Goal: Transaction & Acquisition: Purchase product/service

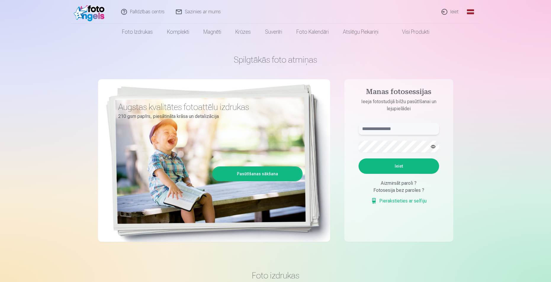
click at [368, 131] on input "text" at bounding box center [399, 129] width 81 height 12
type input "*"
type input "**********"
click at [409, 167] on button "Ieiet" at bounding box center [399, 166] width 81 height 15
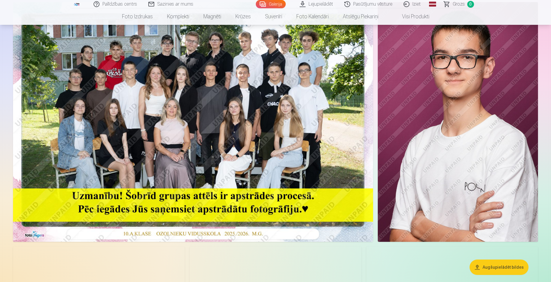
scroll to position [118, 0]
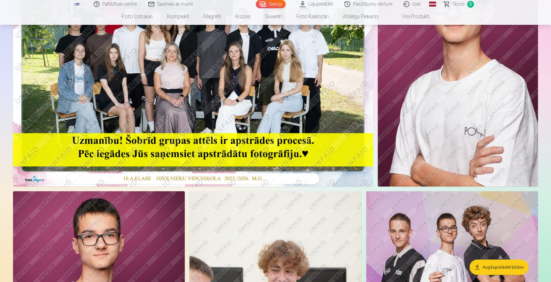
click at [444, 145] on img at bounding box center [458, 67] width 160 height 240
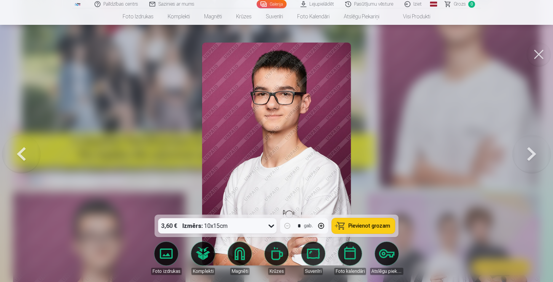
click at [541, 54] on button at bounding box center [538, 55] width 24 height 24
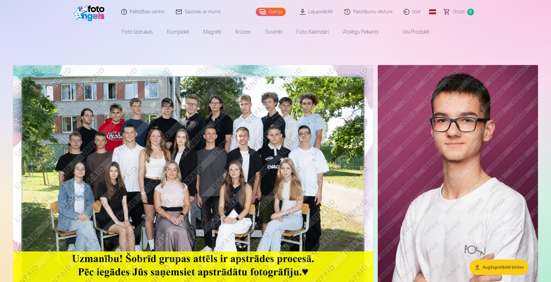
click at [205, 203] on img at bounding box center [193, 185] width 360 height 240
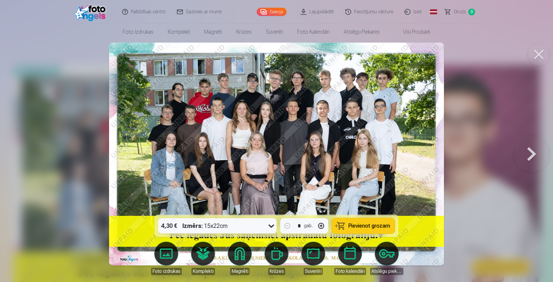
drag, startPoint x: 49, startPoint y: 147, endPoint x: 53, endPoint y: 147, distance: 3.9
click at [49, 147] on div at bounding box center [276, 141] width 553 height 282
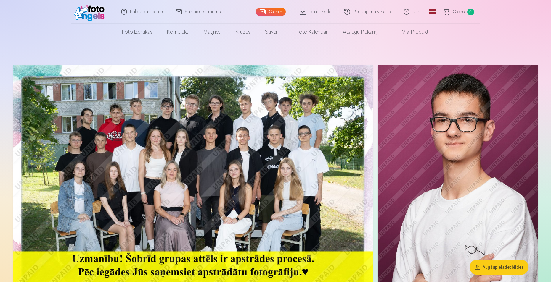
click at [294, 170] on img at bounding box center [193, 185] width 360 height 240
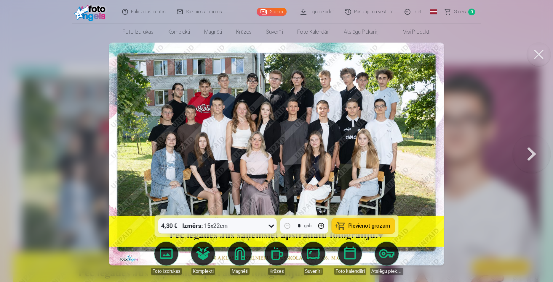
click at [351, 224] on span "Pievienot grozam" at bounding box center [369, 226] width 42 height 5
click at [524, 158] on button at bounding box center [531, 154] width 38 height 110
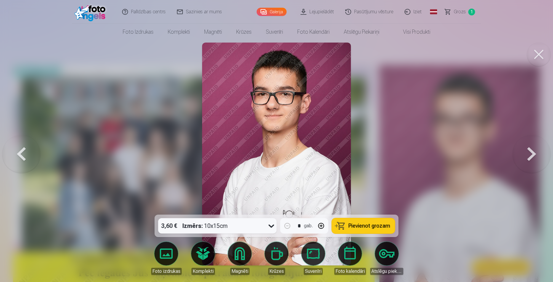
click at [524, 158] on button at bounding box center [531, 154] width 38 height 110
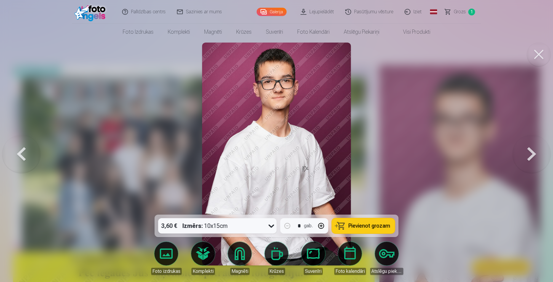
click at [524, 158] on button at bounding box center [531, 154] width 38 height 110
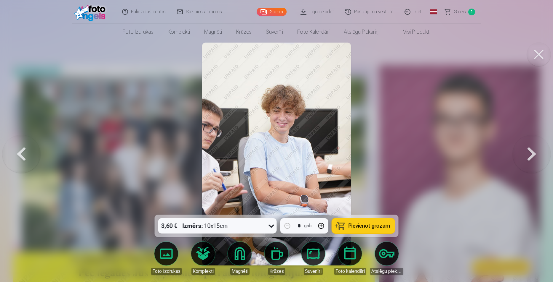
click at [524, 158] on button at bounding box center [531, 154] width 38 height 110
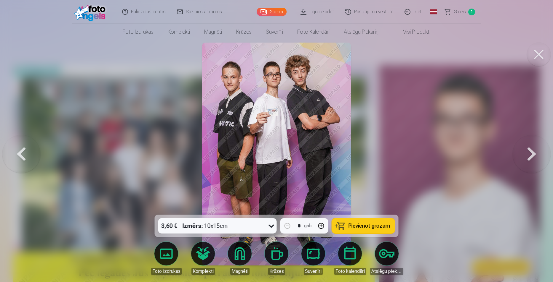
click at [524, 158] on button at bounding box center [531, 154] width 38 height 110
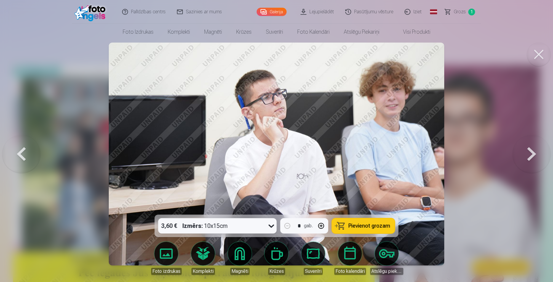
click at [21, 146] on button at bounding box center [21, 154] width 38 height 110
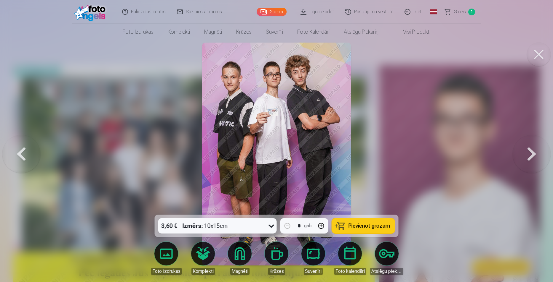
click at [365, 225] on span "Pievienot grozam" at bounding box center [369, 226] width 42 height 5
click at [532, 149] on button at bounding box center [531, 154] width 38 height 110
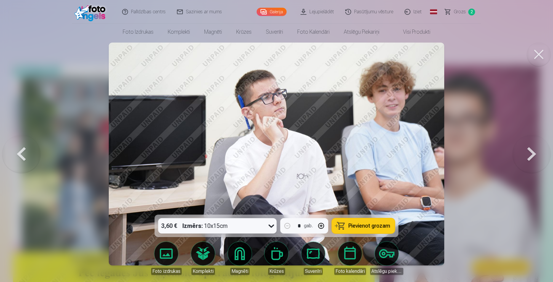
click at [532, 149] on button at bounding box center [531, 154] width 38 height 110
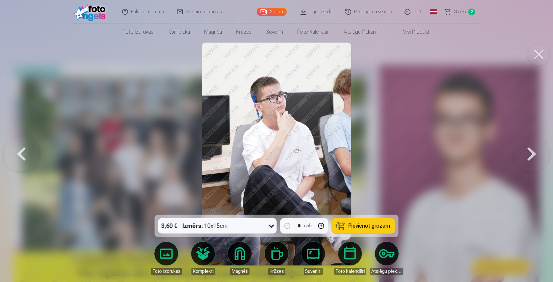
click at [532, 149] on button at bounding box center [531, 154] width 38 height 110
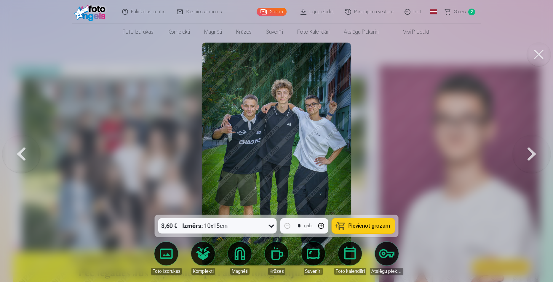
click at [363, 227] on span "Pievienot grozam" at bounding box center [369, 226] width 42 height 5
click at [524, 165] on button at bounding box center [531, 154] width 38 height 110
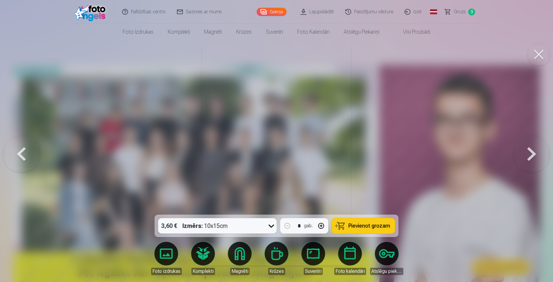
click at [524, 165] on button at bounding box center [531, 154] width 38 height 110
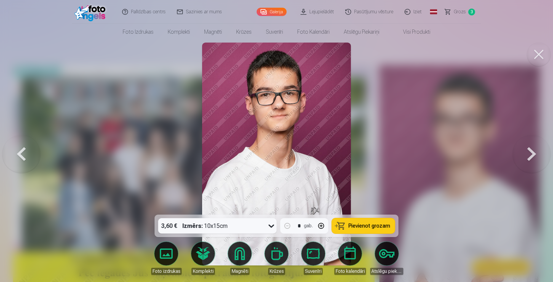
click at [524, 165] on button at bounding box center [531, 154] width 38 height 110
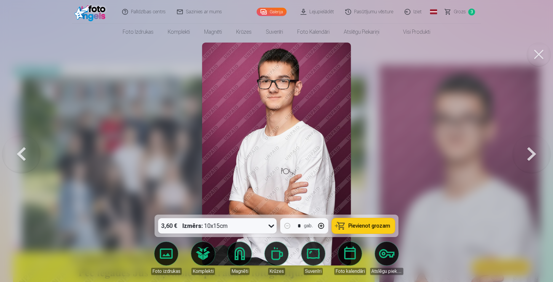
click at [524, 165] on button at bounding box center [531, 154] width 38 height 110
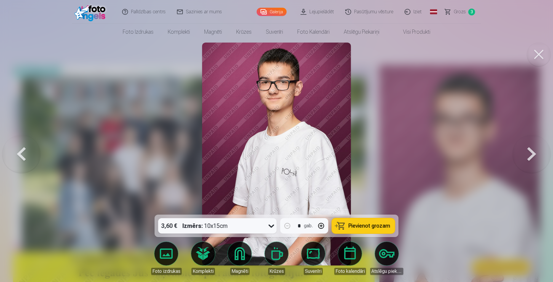
click at [524, 165] on button at bounding box center [531, 154] width 38 height 110
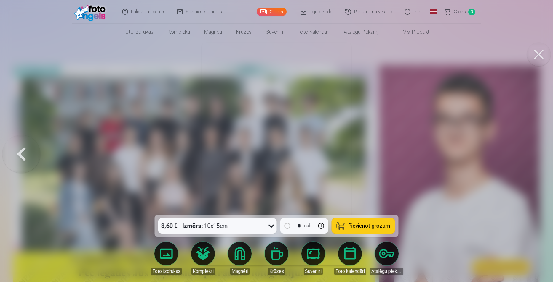
click at [524, 165] on div at bounding box center [276, 141] width 553 height 282
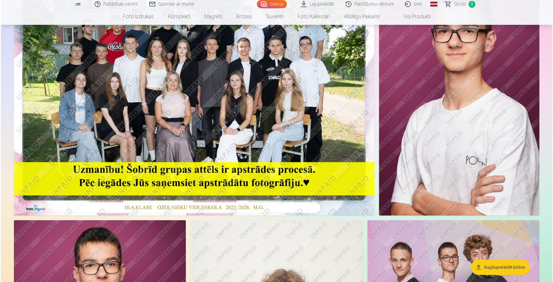
scroll to position [89, 0]
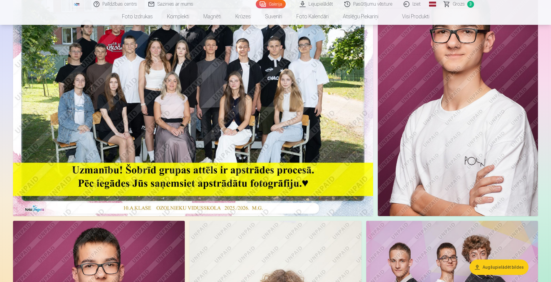
click at [433, 135] on img at bounding box center [458, 96] width 160 height 240
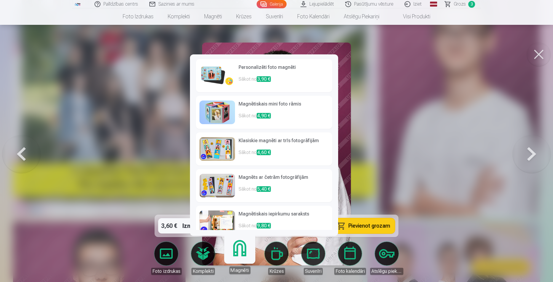
click at [241, 254] on link "Magnēti" at bounding box center [239, 256] width 36 height 36
click at [262, 80] on span "3,90 €" at bounding box center [263, 79] width 14 height 6
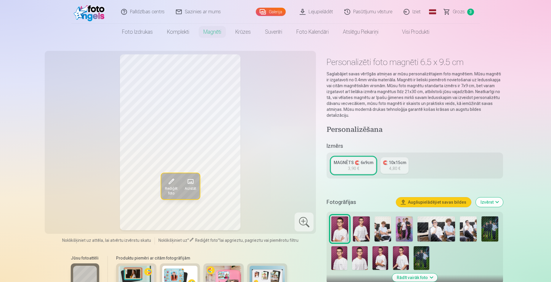
click at [359, 161] on link "MAGNĒTS 🧲 6x9cm 3,90 €" at bounding box center [353, 166] width 44 height 17
click at [343, 247] on img at bounding box center [339, 259] width 16 height 24
click at [357, 223] on img at bounding box center [361, 229] width 17 height 25
click at [381, 253] on img at bounding box center [380, 259] width 16 height 24
click at [404, 253] on img at bounding box center [401, 259] width 16 height 24
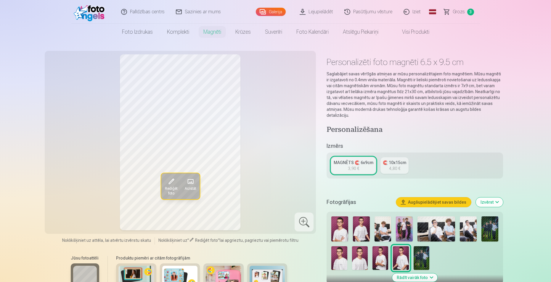
click at [336, 229] on img at bounding box center [339, 229] width 17 height 25
click at [360, 220] on img at bounding box center [361, 229] width 17 height 25
click at [343, 250] on img at bounding box center [339, 259] width 16 height 24
click at [358, 248] on img at bounding box center [360, 259] width 16 height 24
click at [337, 225] on img at bounding box center [339, 229] width 17 height 25
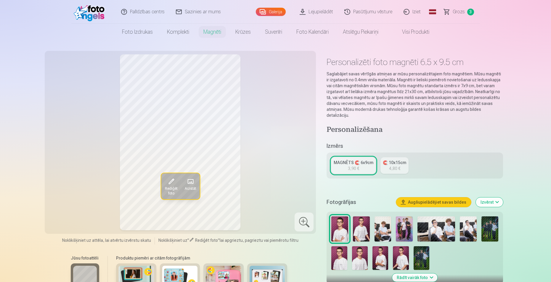
click at [349, 166] on div "3,90 €" at bounding box center [353, 169] width 11 height 6
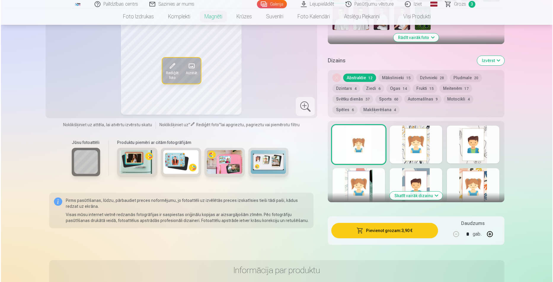
scroll to position [266, 0]
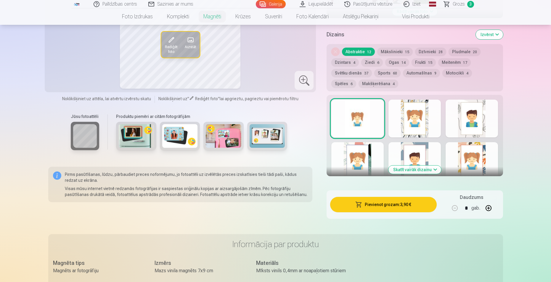
click at [488, 202] on button "button" at bounding box center [488, 208] width 14 height 14
type input "*"
click at [404, 202] on button "Pievienot grozam : 7,80 €" at bounding box center [383, 204] width 106 height 15
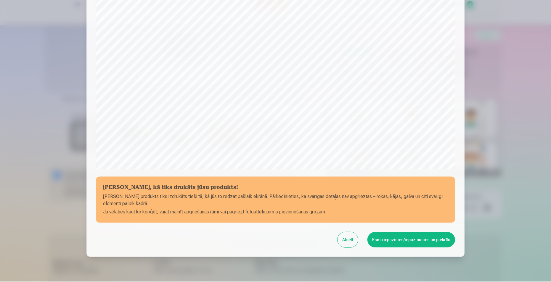
scroll to position [144, 0]
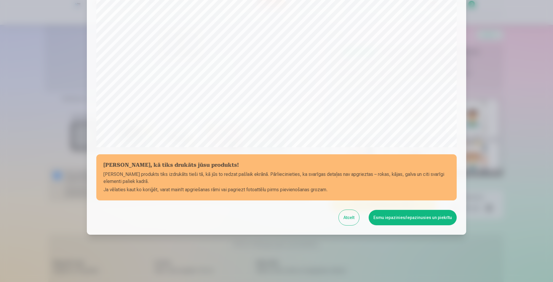
click at [395, 220] on button "Esmu iepazinies/iepazinusies un piekrītu" at bounding box center [412, 217] width 88 height 15
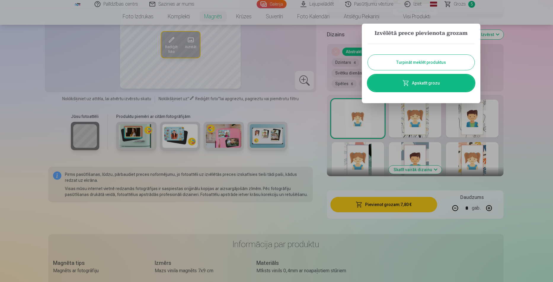
click at [330, 94] on div at bounding box center [276, 141] width 553 height 282
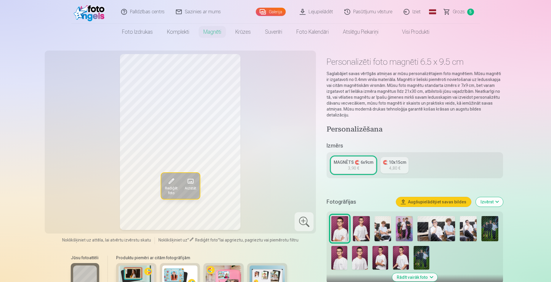
scroll to position [0, 0]
click at [455, 11] on span "Grozs" at bounding box center [459, 11] width 12 height 7
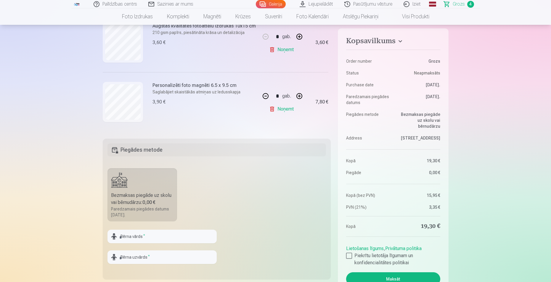
scroll to position [118, 0]
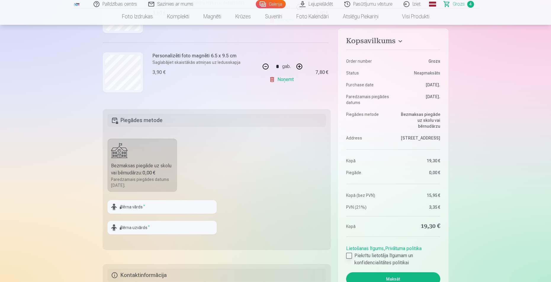
click at [350, 257] on div at bounding box center [349, 256] width 6 height 6
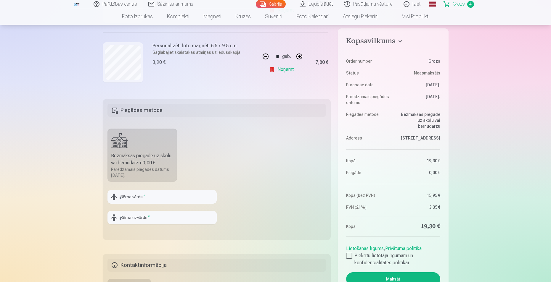
scroll to position [89, 0]
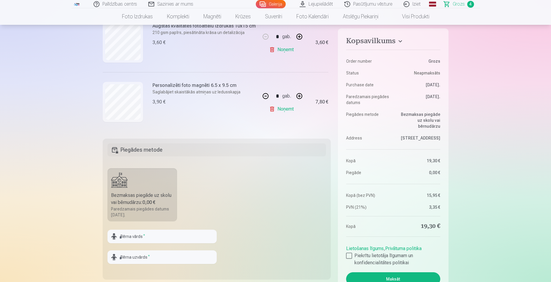
click at [551, 194] on html "Palīdzības centrs Sazinies ar mums Galerija Lejupielādēt Pasūtījumu vēsture Izi…" at bounding box center [275, 52] width 551 height 282
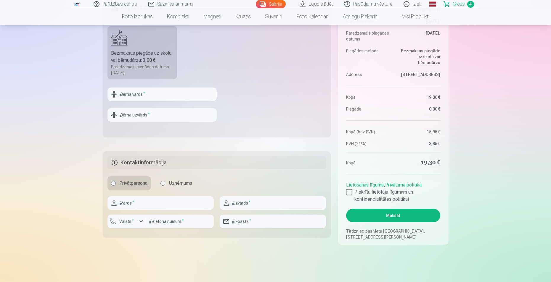
scroll to position [237, 0]
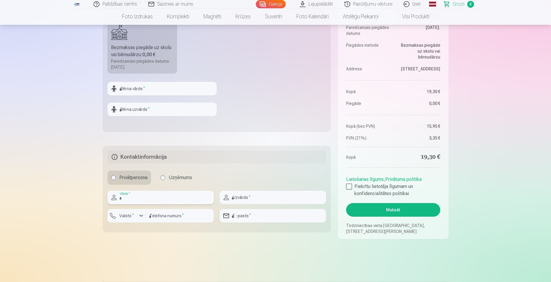
click at [137, 199] on input "text" at bounding box center [160, 198] width 106 height 14
type input "********"
click at [256, 198] on input "text" at bounding box center [273, 198] width 106 height 14
type input "********"
click at [141, 216] on div "button" at bounding box center [141, 216] width 7 height 7
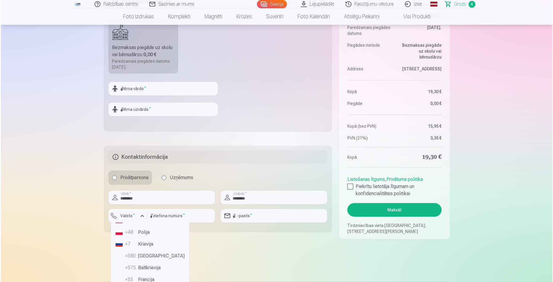
scroll to position [0, 0]
click at [130, 244] on div "+371" at bounding box center [130, 244] width 12 height 7
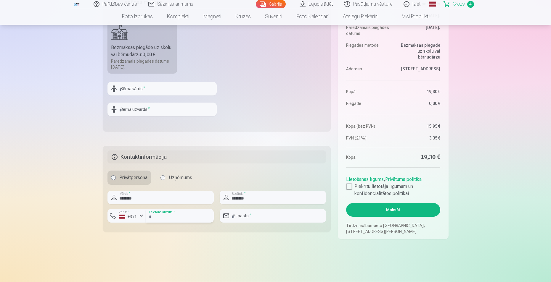
click at [171, 216] on input "number" at bounding box center [180, 216] width 68 height 14
type input "********"
click at [261, 217] on input "email" at bounding box center [273, 216] width 106 height 14
type input "**********"
click at [285, 217] on input "**********" at bounding box center [273, 216] width 106 height 14
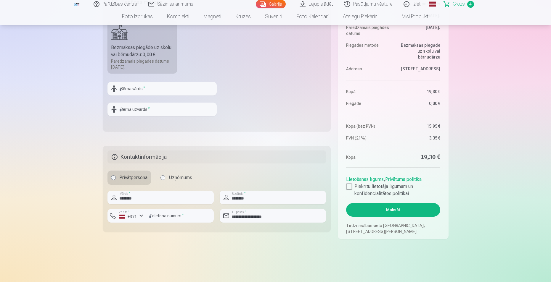
click at [284, 248] on main "Jūsu iepirkumu grozs Kopsavilkums Order number Grozs Status Neapmaksāts Purchas…" at bounding box center [276, 35] width 346 height 465
click at [387, 209] on button "Maksāt" at bounding box center [393, 210] width 94 height 14
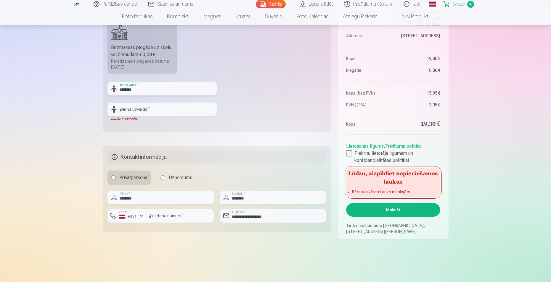
type input "********"
click at [128, 110] on input "text" at bounding box center [161, 110] width 109 height 14
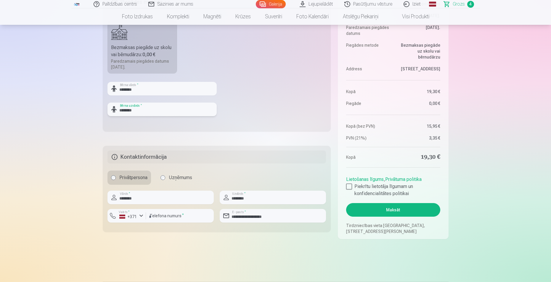
type input "********"
click at [390, 210] on button "Maksāt" at bounding box center [393, 210] width 94 height 14
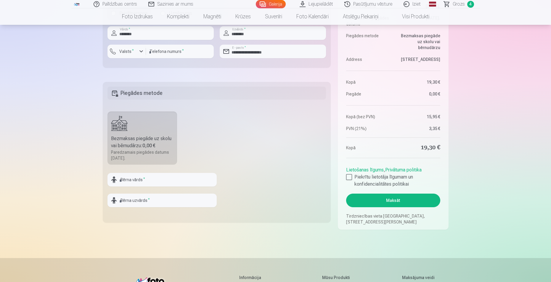
scroll to position [385, 0]
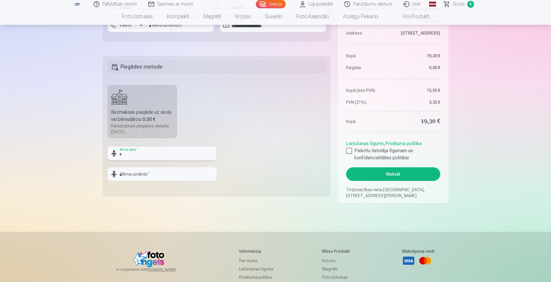
click at [149, 154] on input "text" at bounding box center [161, 154] width 109 height 14
type input "********"
click at [144, 175] on input "text" at bounding box center [161, 175] width 109 height 14
type input "********"
click at [348, 149] on div at bounding box center [349, 151] width 6 height 6
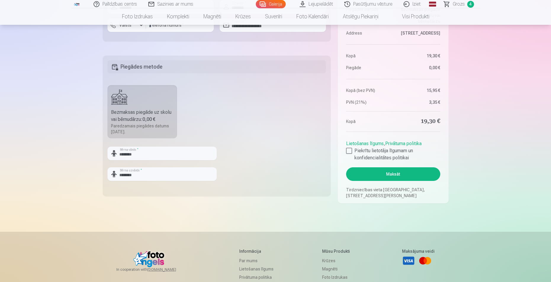
click at [387, 174] on button "Maksāt" at bounding box center [393, 175] width 94 height 14
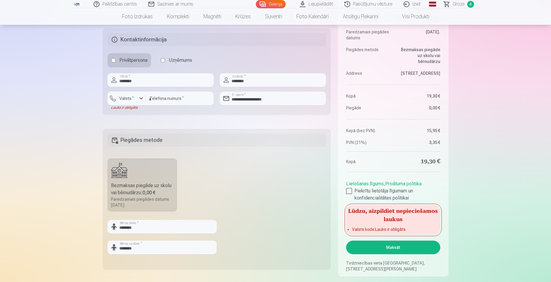
scroll to position [266, 0]
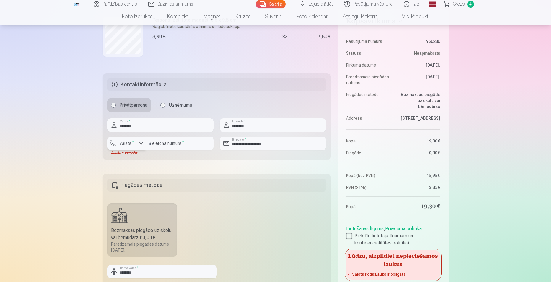
click at [141, 143] on div "button" at bounding box center [141, 143] width 7 height 7
click at [140, 156] on li "+371 Latvija" at bounding box center [133, 158] width 42 height 12
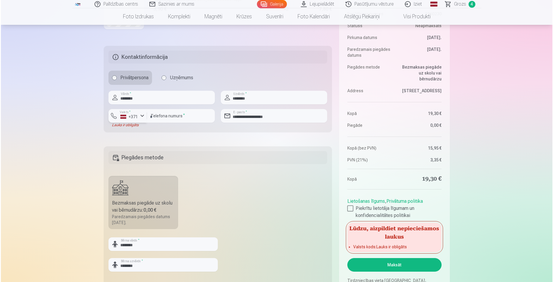
scroll to position [355, 0]
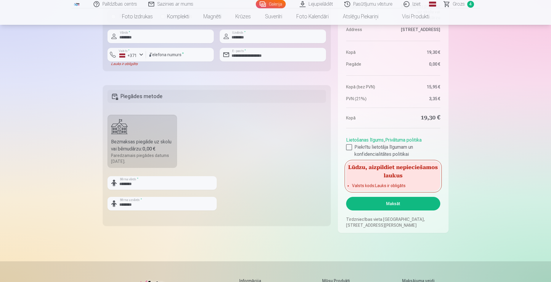
click at [389, 203] on button "Maksāt" at bounding box center [393, 204] width 94 height 14
